Goal: Find specific page/section: Find specific page/section

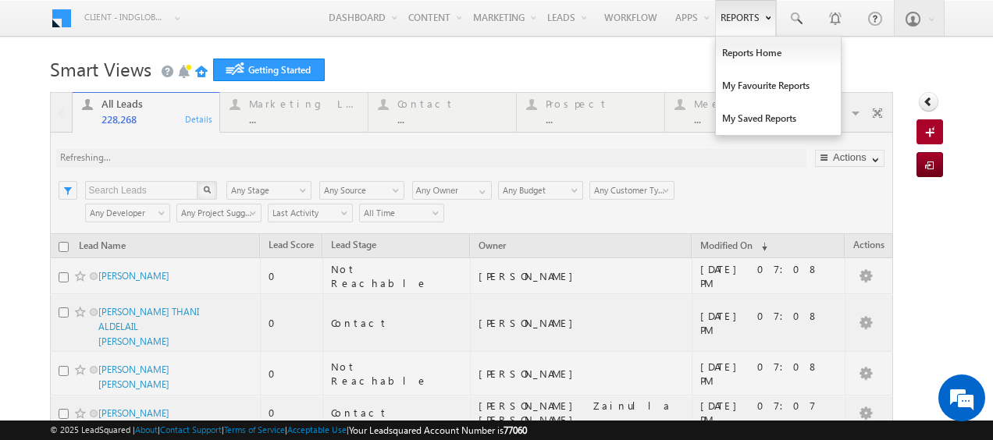
click at [726, 12] on link "Reports" at bounding box center [745, 18] width 61 height 36
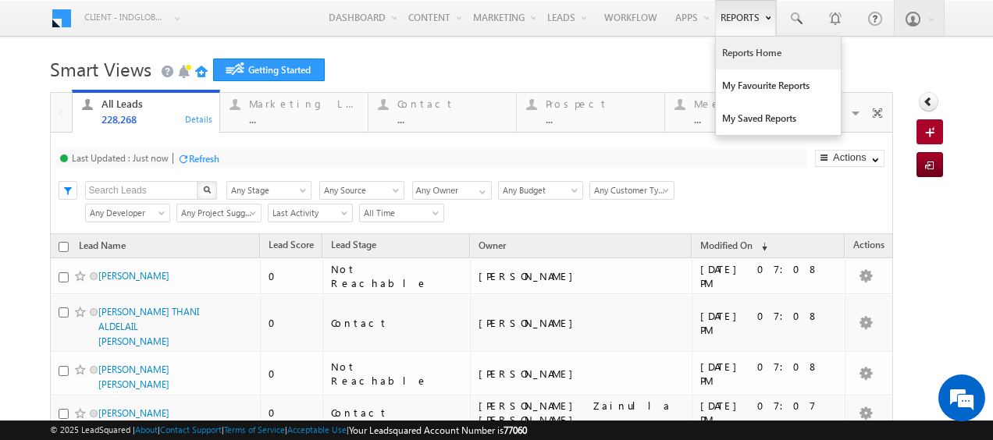
click at [731, 53] on link "Reports Home" at bounding box center [778, 53] width 125 height 33
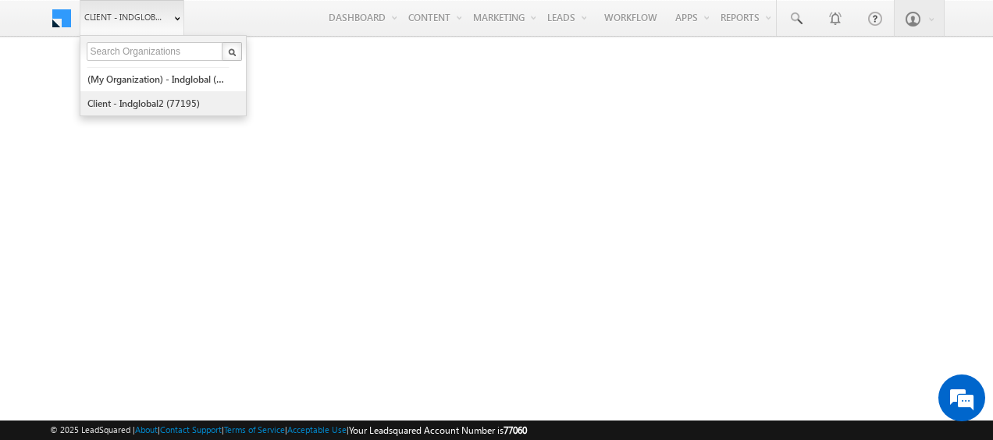
click at [147, 101] on link "Client - indglobal2 (77195)" at bounding box center [158, 103] width 143 height 24
click at [151, 105] on link "Client - indglobal2 (77195)" at bounding box center [158, 103] width 143 height 24
